Goal: Task Accomplishment & Management: Manage account settings

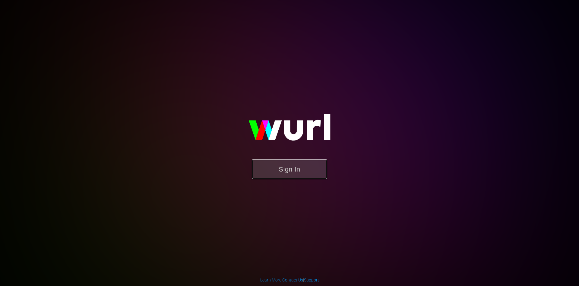
click at [268, 169] on button "Sign In" at bounding box center [289, 169] width 75 height 20
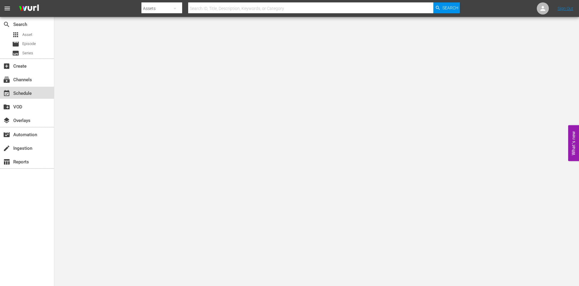
click at [33, 93] on div "event_available Schedule" at bounding box center [17, 92] width 34 height 5
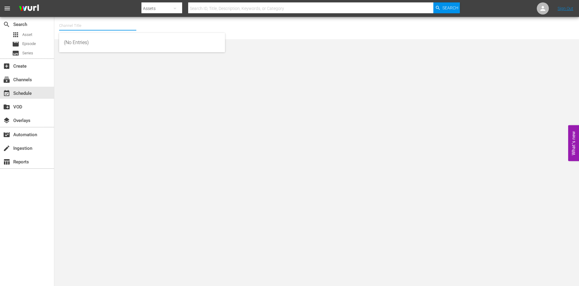
click at [108, 20] on input "text" at bounding box center [97, 25] width 77 height 14
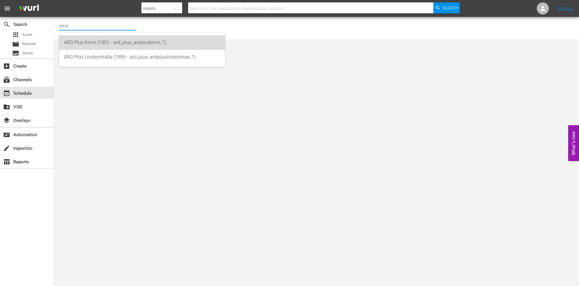
click at [128, 49] on div "ARD Plus Krimi (1902 - ard_plus_ardpluskrimi_1)" at bounding box center [142, 42] width 156 height 14
type input "ARD Plus Krimi (1902 - ard_plus_ardpluskrimi_1)"
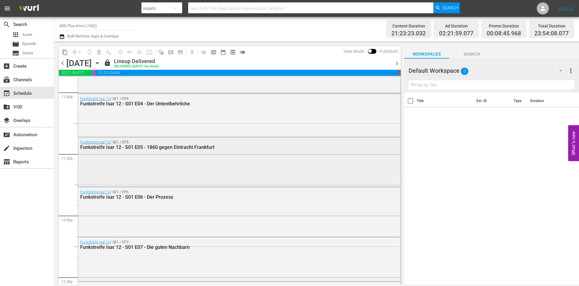
scroll to position [1347, 0]
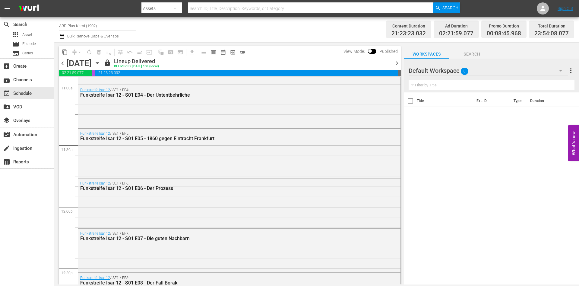
click at [444, 163] on div "Title Ext. ID Type Duration" at bounding box center [491, 188] width 175 height 193
click at [394, 64] on span "chevron_right" at bounding box center [397, 63] width 8 height 8
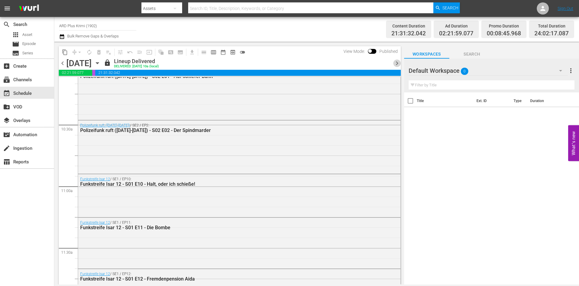
click at [394, 64] on span "chevron_right" at bounding box center [397, 63] width 8 height 8
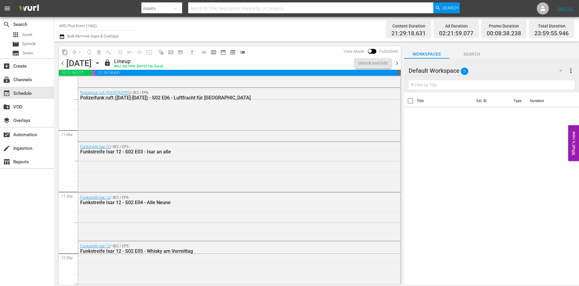
scroll to position [1308, 0]
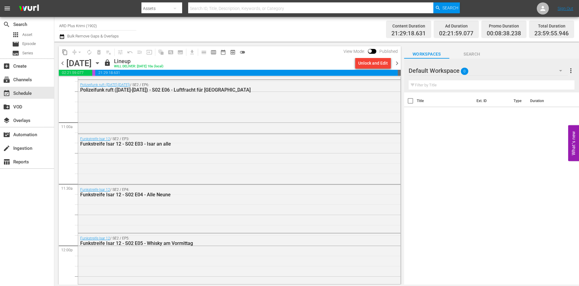
click at [99, 62] on icon "button" at bounding box center [97, 63] width 3 height 2
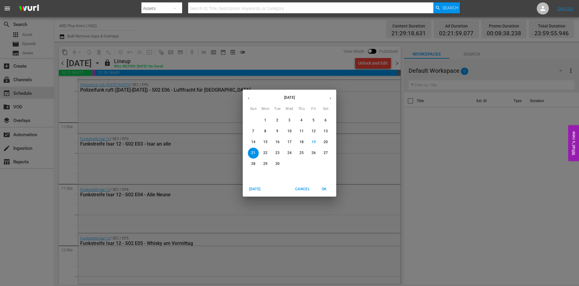
click at [329, 97] on icon "button" at bounding box center [330, 98] width 5 height 5
click at [287, 134] on button "8" at bounding box center [289, 131] width 11 height 11
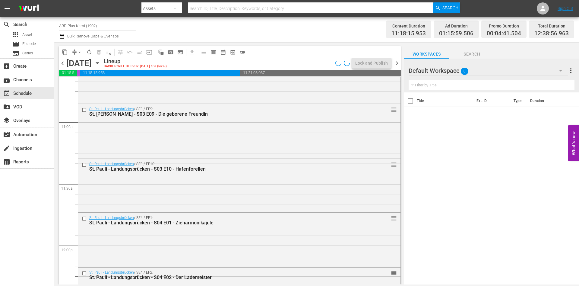
click at [396, 63] on span "chevron_right" at bounding box center [397, 63] width 8 height 8
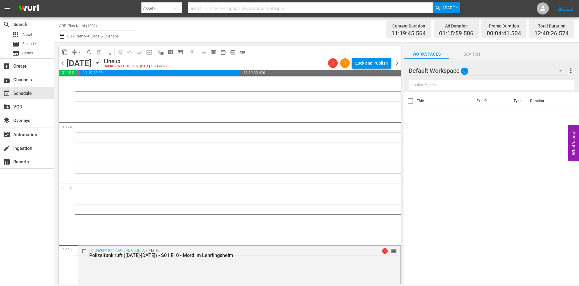
scroll to position [939, 0]
click at [102, 65] on div "[DATE] [DATE]" at bounding box center [84, 63] width 36 height 10
click at [101, 60] on icon "button" at bounding box center [97, 63] width 7 height 7
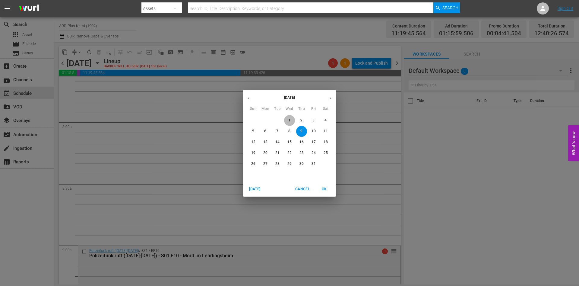
click at [290, 123] on button "1" at bounding box center [289, 120] width 11 height 11
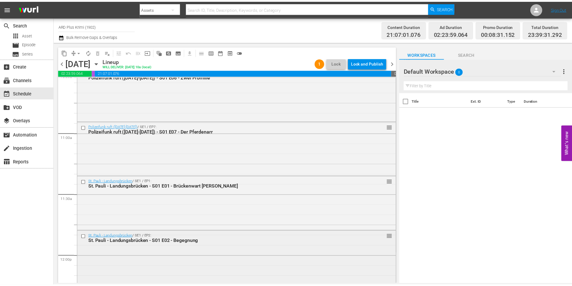
scroll to position [1281, 0]
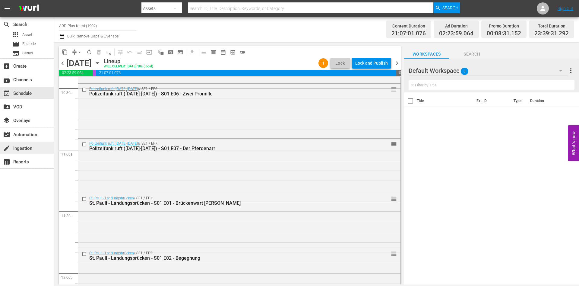
click at [11, 150] on div "create Ingestion" at bounding box center [27, 147] width 54 height 12
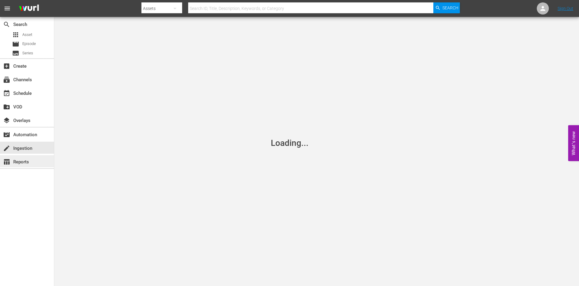
click at [16, 158] on div "table_chart Reports" at bounding box center [17, 160] width 34 height 5
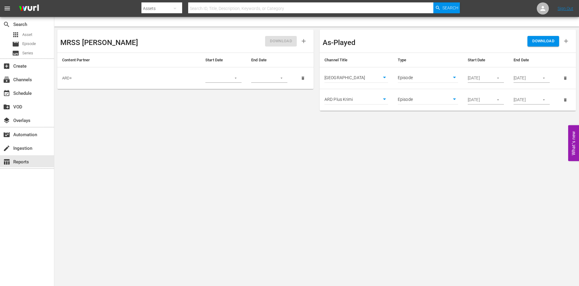
click at [395, 112] on div "MRSS Ingest DOWNLOAD Content Partner Start Date End Date ARD+ As-Played DOWNLOA…" at bounding box center [316, 70] width 525 height 87
click at [439, 151] on body "menu Search By Assets Search ID, Title, Description, Keywords, or Category Sear…" at bounding box center [289, 143] width 579 height 286
click at [450, 76] on body "menu Search By Assets Search ID, Title, Description, Keywords, or Category Sear…" at bounding box center [289, 143] width 579 height 286
click at [433, 71] on li "Asset" at bounding box center [428, 68] width 60 height 10
click at [430, 78] on body "menu Search By Assets Search ID, Title, Description, Keywords, or Category Sear…" at bounding box center [289, 143] width 579 height 286
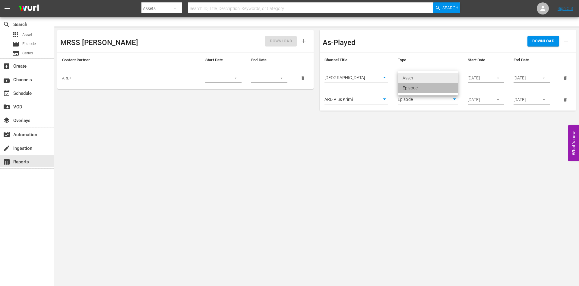
click at [423, 89] on li "Episode" at bounding box center [428, 88] width 60 height 10
type input "episode"
click at [423, 89] on div "Asset Episode" at bounding box center [289, 143] width 579 height 286
click at [409, 143] on body "menu Search By Assets Search ID, Title, Description, Keywords, or Category Sear…" at bounding box center [289, 143] width 579 height 286
click at [420, 153] on body "menu Search By Assets Search ID, Title, Description, Keywords, or Category Sear…" at bounding box center [289, 143] width 579 height 286
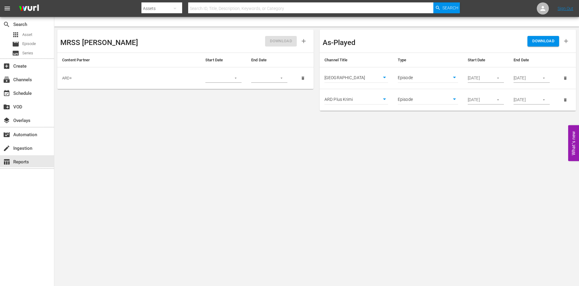
click at [195, 121] on body "menu Search By Assets Search ID, Title, Description, Keywords, or Category Sear…" at bounding box center [289, 143] width 579 height 286
click at [238, 73] on button "button" at bounding box center [236, 78] width 12 height 12
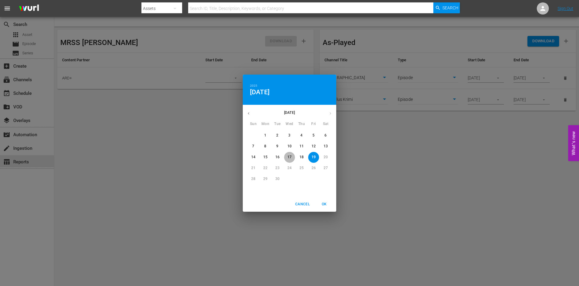
click at [290, 157] on p "17" at bounding box center [289, 156] width 4 height 5
click at [321, 205] on span "OK" at bounding box center [324, 204] width 14 height 6
type input "[DATE]"
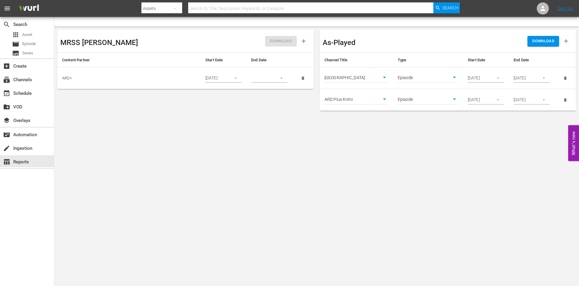
click at [374, 39] on div "As-Played" at bounding box center [385, 41] width 125 height 17
click at [369, 78] on body "menu Search By Assets Search ID, Title, Description, Keywords, or Category Sear…" at bounding box center [289, 143] width 579 height 286
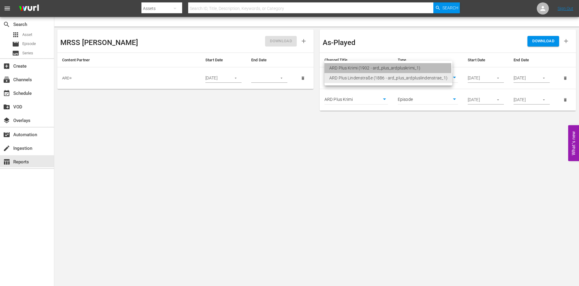
click at [372, 69] on li "ARD Plus Krimi (1902 - ard_plus_ardpluskrimi_1)" at bounding box center [389, 68] width 128 height 10
type input "1902"
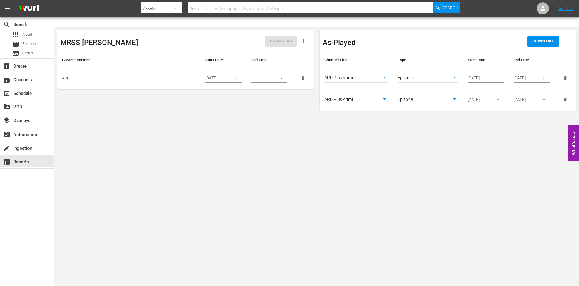
click at [273, 83] on td at bounding box center [269, 78] width 46 height 22
click at [274, 80] on div at bounding box center [269, 78] width 36 height 9
click at [281, 78] on icon "button" at bounding box center [281, 78] width 5 height 5
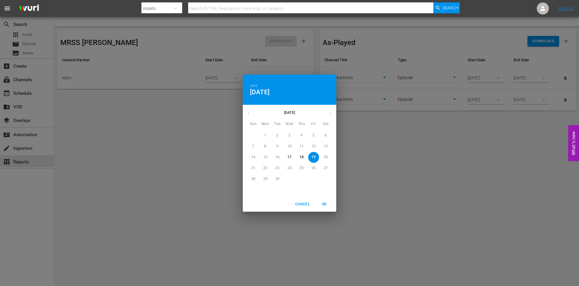
click at [301, 158] on p "18" at bounding box center [301, 156] width 4 height 5
click at [325, 202] on span "OK" at bounding box center [324, 204] width 14 height 6
type input "[DATE]"
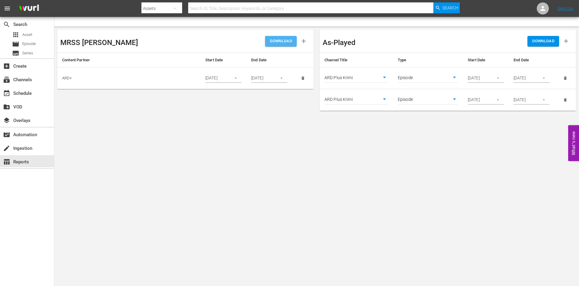
click at [290, 39] on span "DOWNLOAD" at bounding box center [281, 41] width 22 height 7
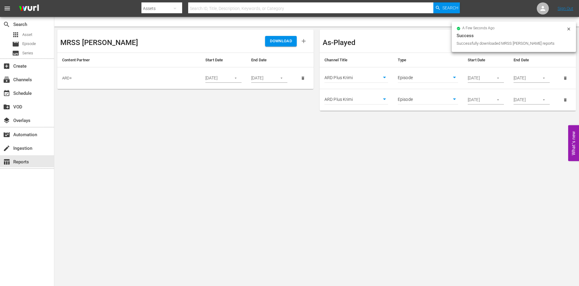
click at [567, 22] on div "a few seconds ago Success Successfully downloaded MRSS [PERSON_NAME] reports" at bounding box center [514, 37] width 124 height 30
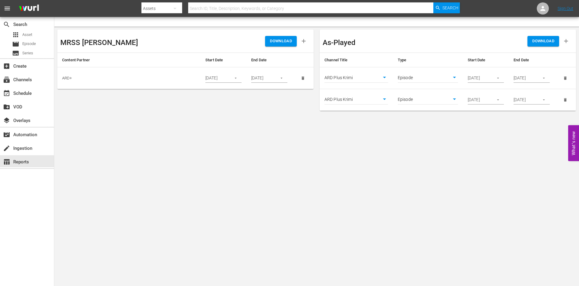
click at [157, 7] on div "Assets" at bounding box center [161, 8] width 41 height 17
click at [171, 44] on div "Episodes" at bounding box center [161, 45] width 24 height 10
click at [223, 8] on input "text" at bounding box center [310, 8] width 245 height 14
type input "landungsbrücken"
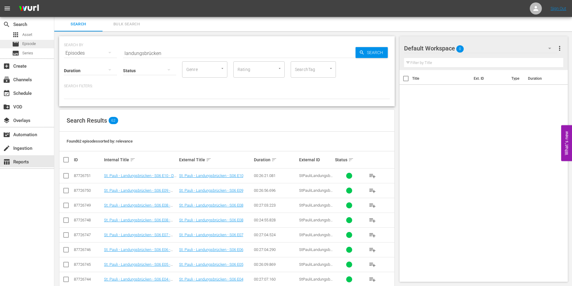
click at [34, 44] on span "Episode" at bounding box center [29, 44] width 14 height 6
click at [203, 52] on input "landungsbrücken" at bounding box center [239, 53] width 233 height 14
type input "fahnder"
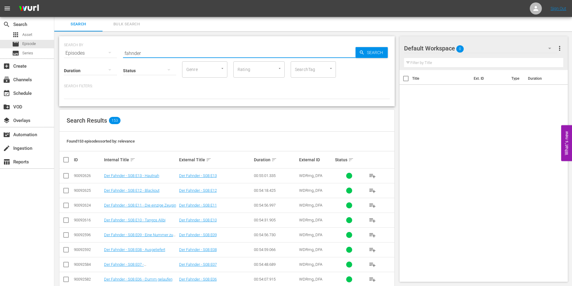
click at [67, 173] on input "checkbox" at bounding box center [65, 176] width 7 height 7
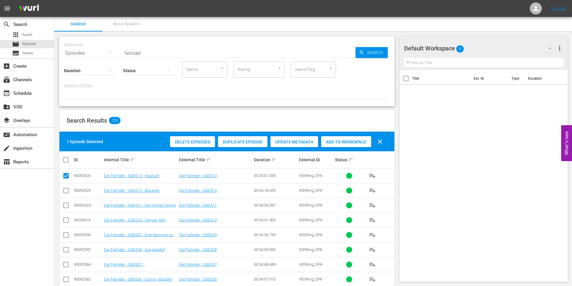
click at [258, 141] on span "Duplicate Episode" at bounding box center [242, 141] width 49 height 5
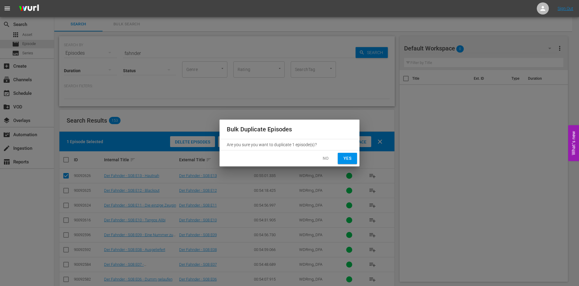
click at [350, 157] on span "Yes" at bounding box center [348, 158] width 10 height 8
checkbox input "false"
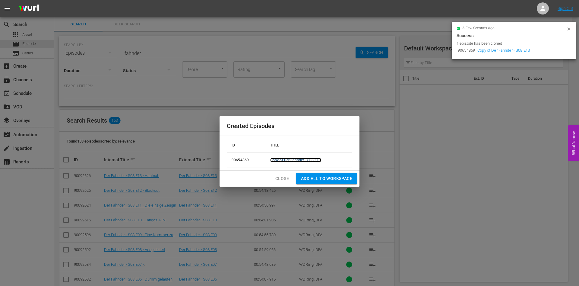
click at [309, 160] on link "Copy of Der Fahnder - S08 E13" at bounding box center [295, 160] width 51 height 4
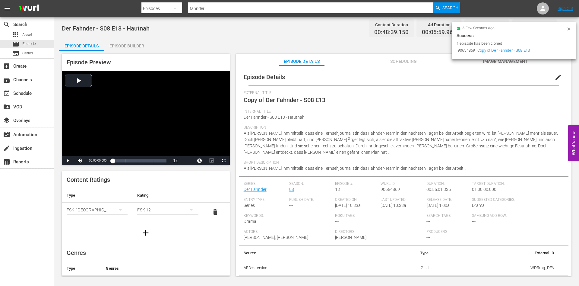
click at [569, 29] on icon at bounding box center [568, 28] width 3 height 3
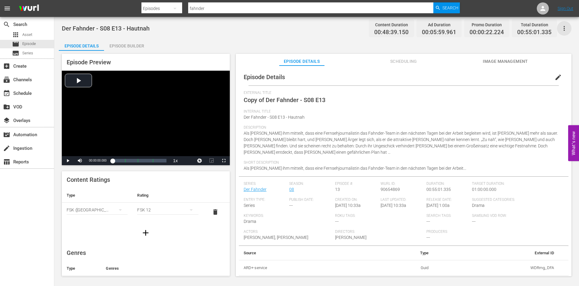
click at [567, 26] on icon "button" at bounding box center [564, 28] width 7 height 7
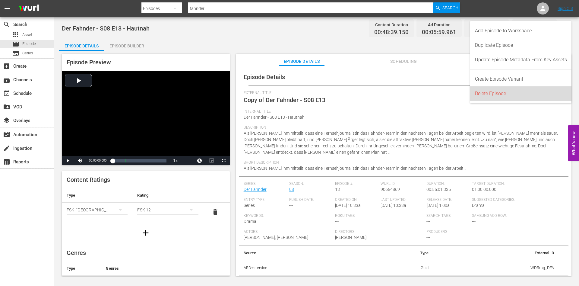
click at [516, 99] on div "Delete Episode" at bounding box center [521, 93] width 92 height 14
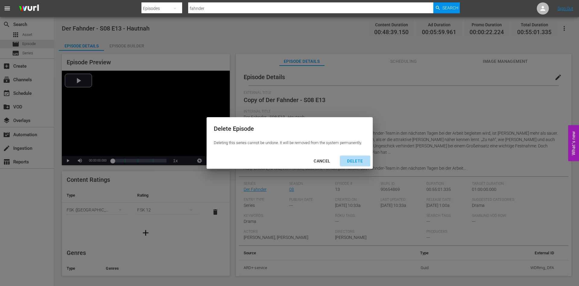
click at [354, 157] on div "DELETE" at bounding box center [354, 161] width 25 height 8
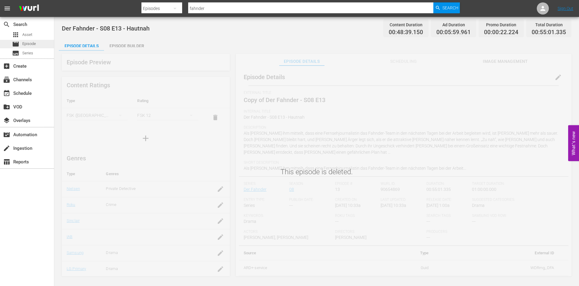
click at [33, 45] on span "Episode" at bounding box center [29, 44] width 14 height 6
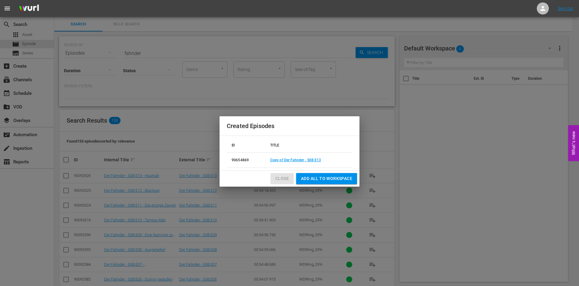
click at [279, 175] on span "Close" at bounding box center [282, 179] width 14 height 8
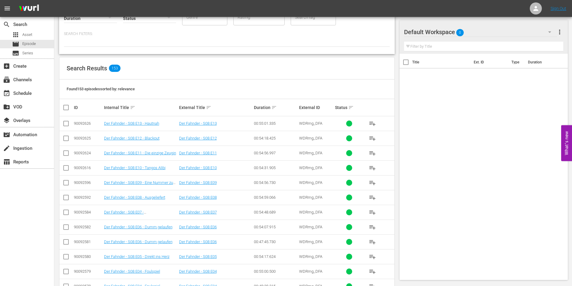
scroll to position [78, 0]
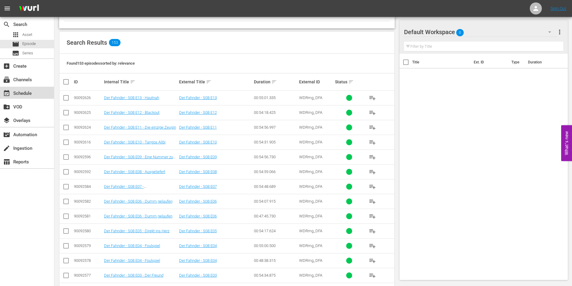
click at [27, 91] on div "event_available Schedule" at bounding box center [17, 92] width 34 height 5
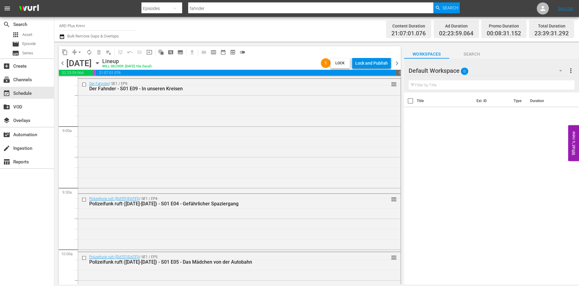
scroll to position [1063, 0]
